Goal: Find contact information: Obtain details needed to contact an individual or organization

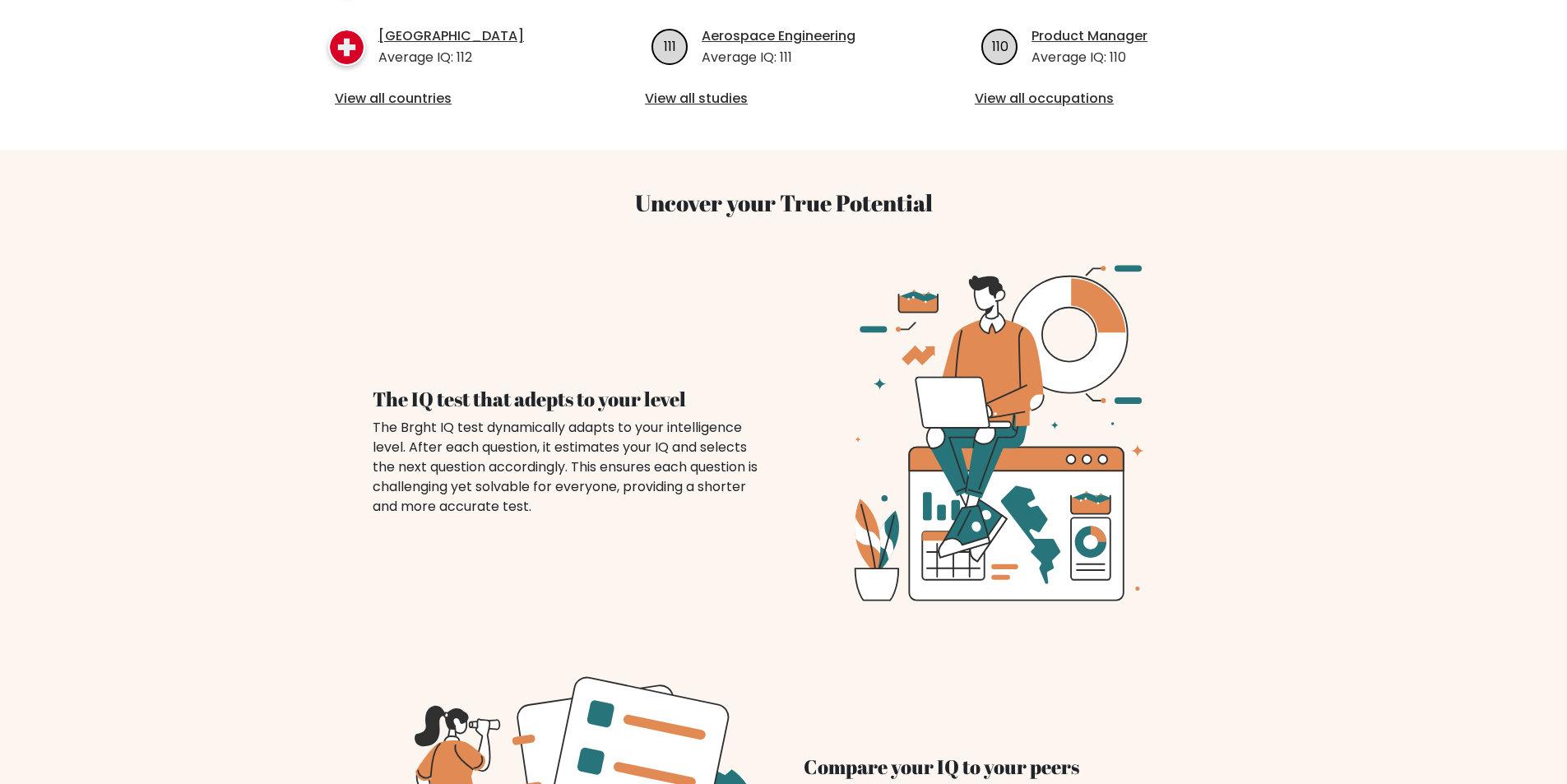
scroll to position [2507, 0]
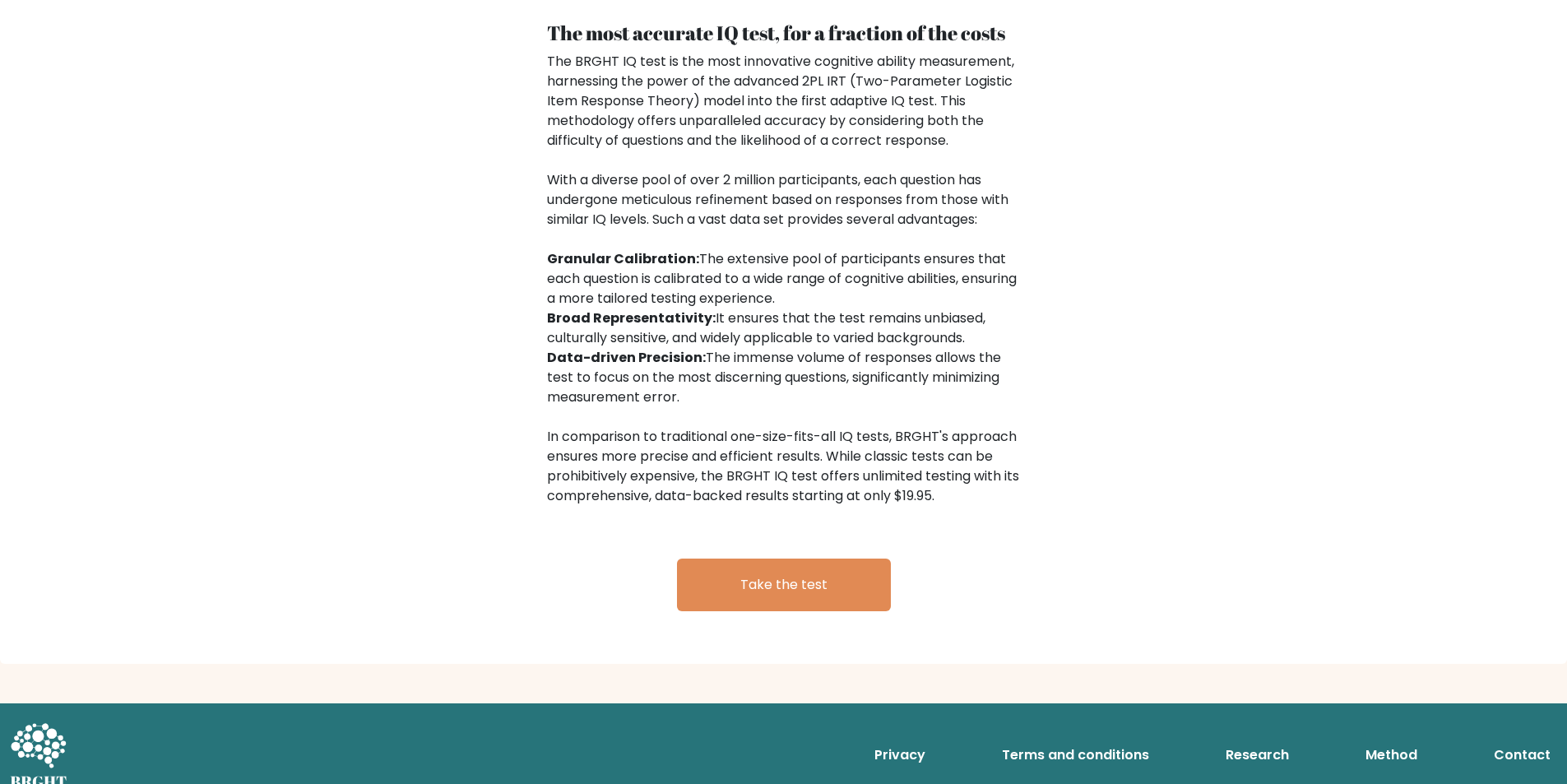
click at [1519, 739] on link "Contact" at bounding box center [1522, 754] width 70 height 32
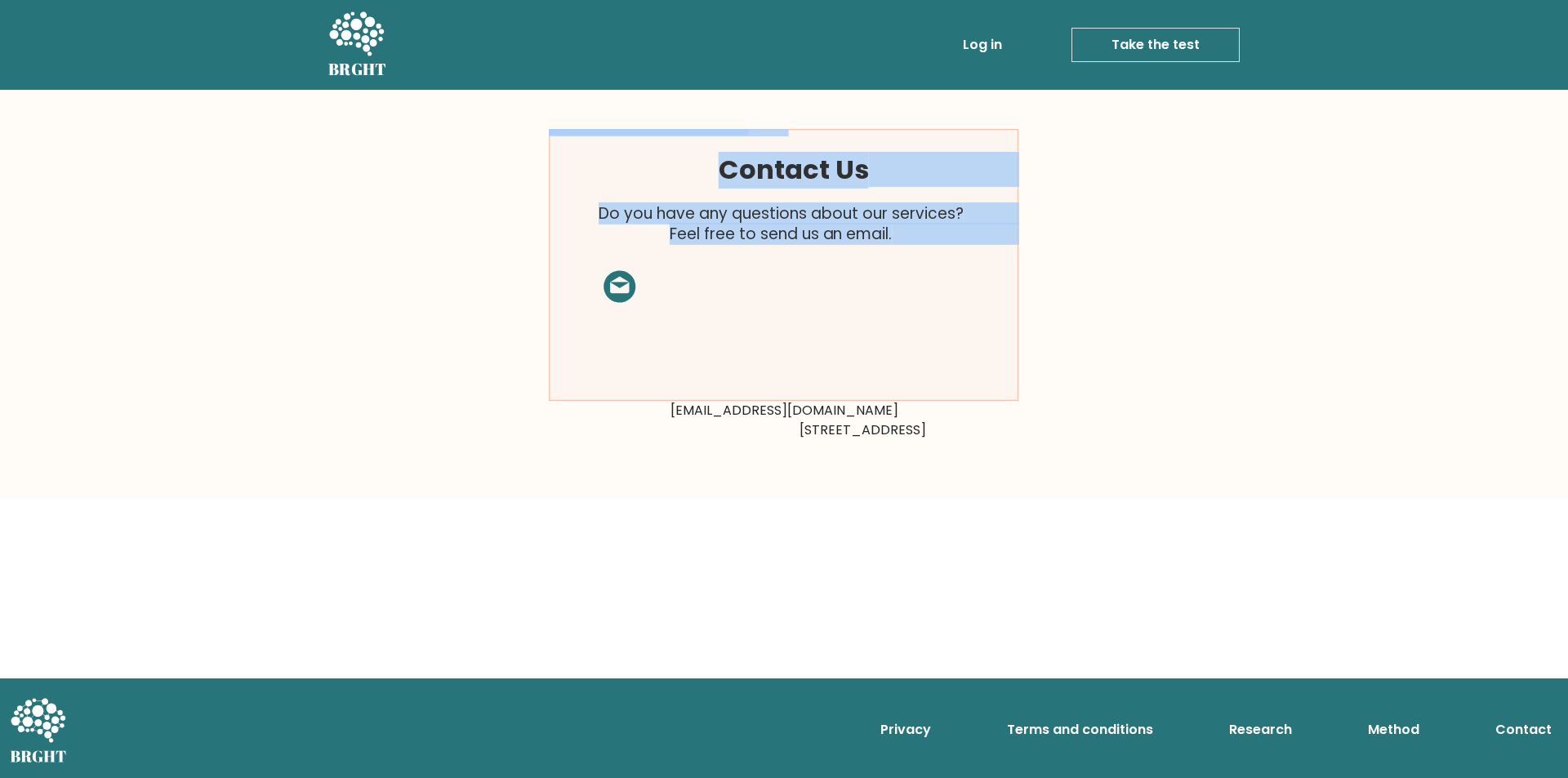
drag, startPoint x: 665, startPoint y: 280, endPoint x: 1082, endPoint y: 320, distance: 418.9
click at [1082, 320] on div "Contact Us Do you have any questions about our services? Feel free to send us a…" at bounding box center [784, 294] width 1568 height 408
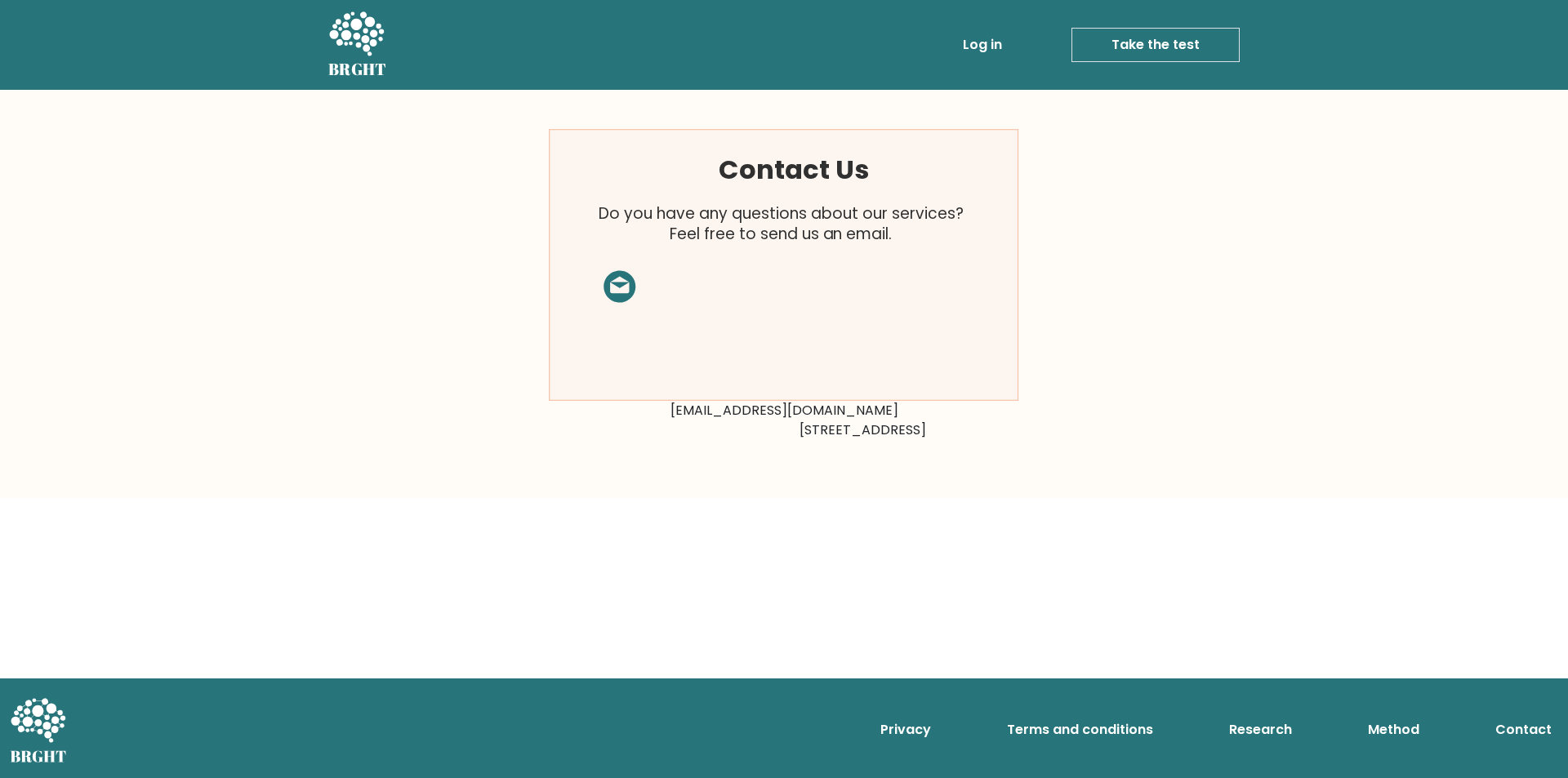
click at [616, 288] on rect at bounding box center [784, 265] width 469 height 271
click at [629, 286] on icon at bounding box center [619, 287] width 32 height 32
click at [612, 281] on rect at bounding box center [784, 265] width 469 height 271
